Goal: Task Accomplishment & Management: Manage account settings

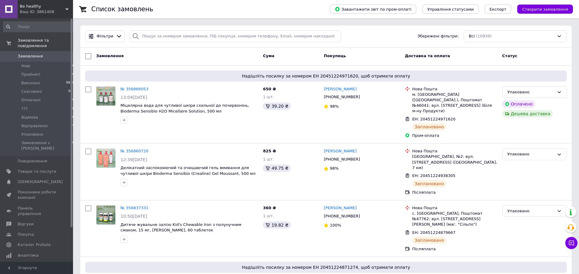
click at [64, 8] on span "Be healthy" at bounding box center [43, 6] width 46 height 5
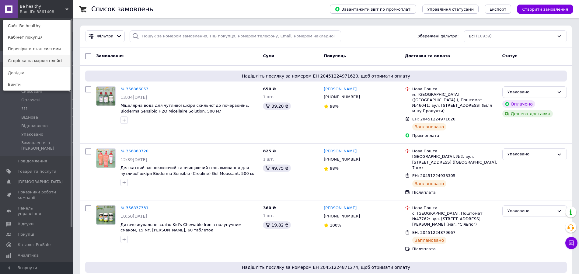
click at [47, 58] on link "Сторінка на маркетплейсі" at bounding box center [36, 61] width 67 height 12
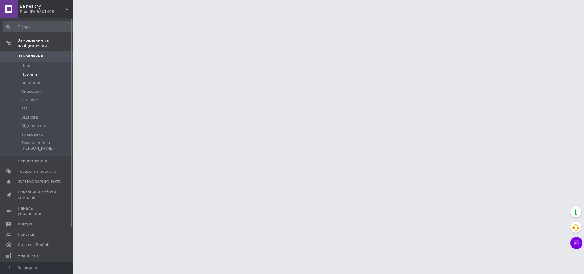
click at [35, 72] on span "Прийняті" at bounding box center [30, 74] width 19 height 5
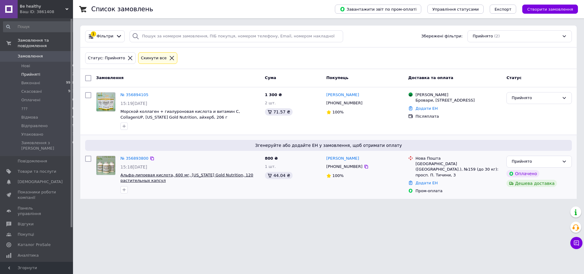
click at [137, 176] on span "Альфа-липоевая кислота, 600 мг, California Gold Nutrition, 120 растительных кап…" at bounding box center [187, 178] width 133 height 10
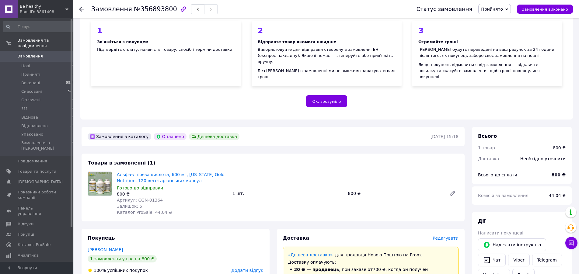
scroll to position [186, 0]
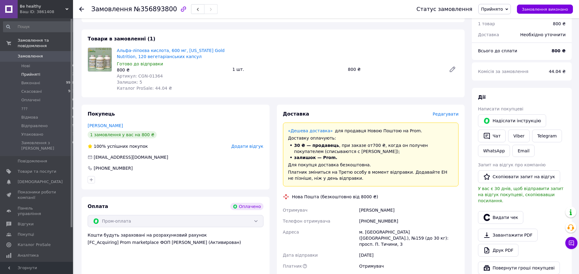
click at [29, 72] on span "Прийняті" at bounding box center [30, 74] width 19 height 5
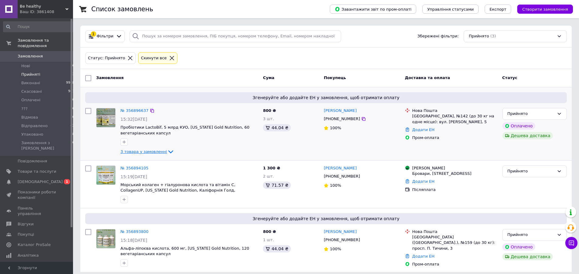
click at [128, 153] on span "3 товара у замовленні" at bounding box center [144, 151] width 47 height 5
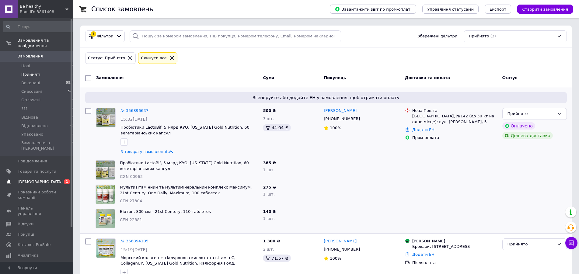
click at [30, 179] on span "[DEMOGRAPHIC_DATA]" at bounding box center [40, 181] width 45 height 5
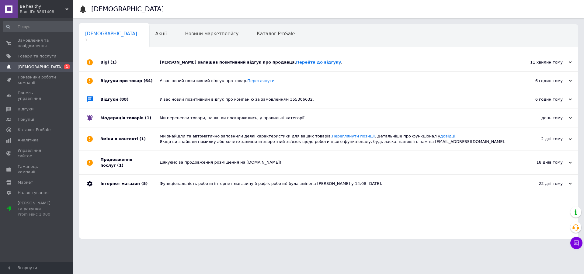
click at [182, 63] on div "Клієнт залишив позитивний відгук про продавця. Перейти до відгуку ." at bounding box center [336, 62] width 352 height 5
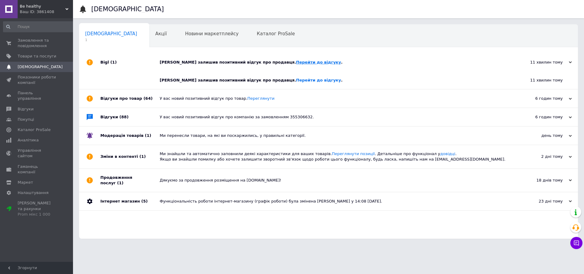
click at [296, 63] on link "Перейти до відгуку" at bounding box center [318, 62] width 45 height 5
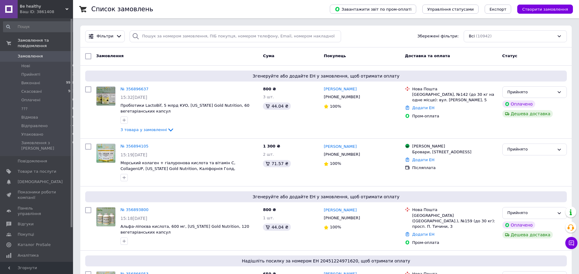
scroll to position [246, 0]
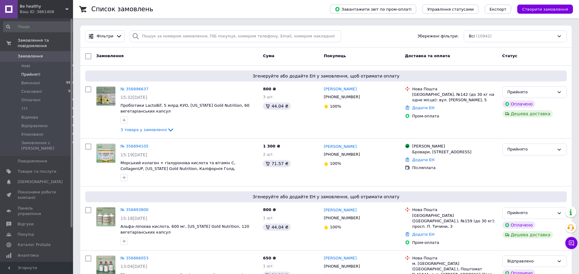
click at [28, 72] on span "Прийняті" at bounding box center [30, 74] width 19 height 5
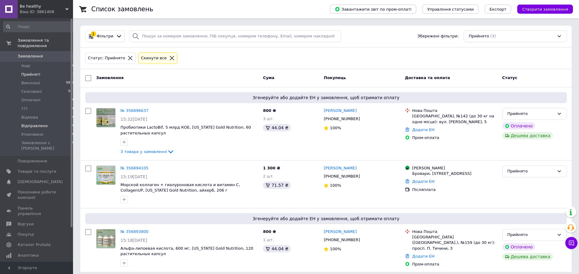
click at [26, 123] on span "Відправлено" at bounding box center [34, 125] width 26 height 5
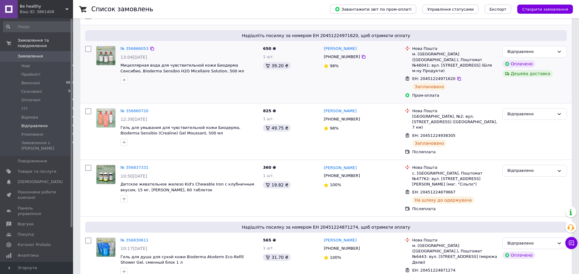
scroll to position [31, 0]
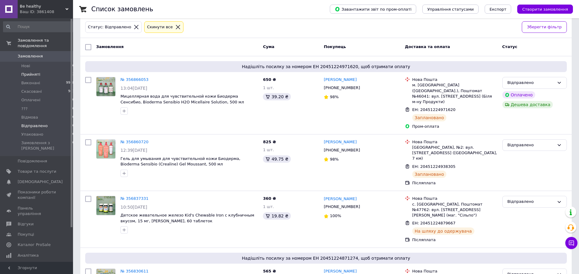
click at [26, 72] on span "Прийняті" at bounding box center [30, 74] width 19 height 5
